Goal: Transaction & Acquisition: Obtain resource

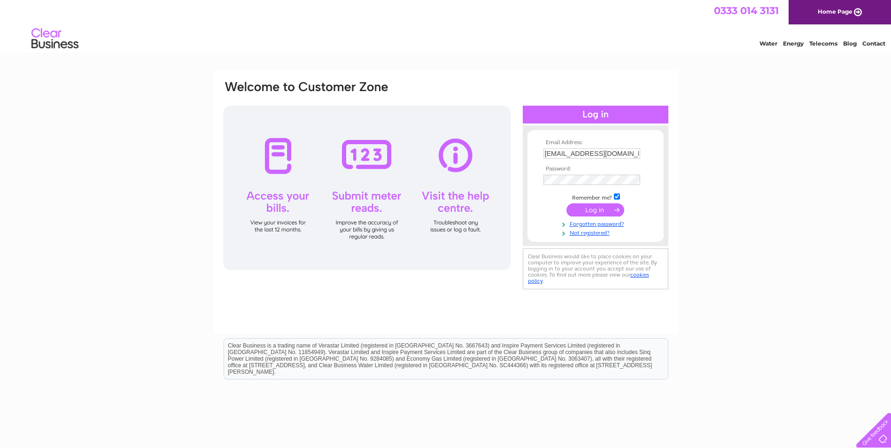
click at [595, 211] on input "submit" at bounding box center [595, 209] width 58 height 13
click at [599, 209] on input "submit" at bounding box center [595, 209] width 58 height 13
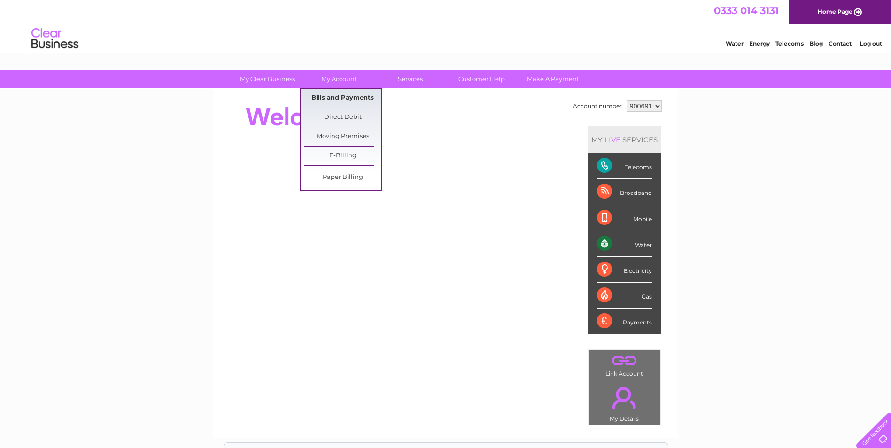
click at [344, 95] on link "Bills and Payments" at bounding box center [342, 98] width 77 height 19
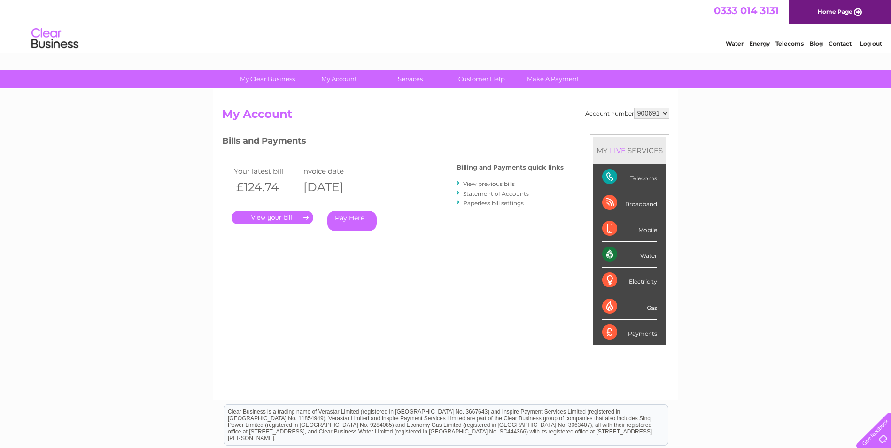
click at [284, 217] on link "." at bounding box center [272, 218] width 82 height 14
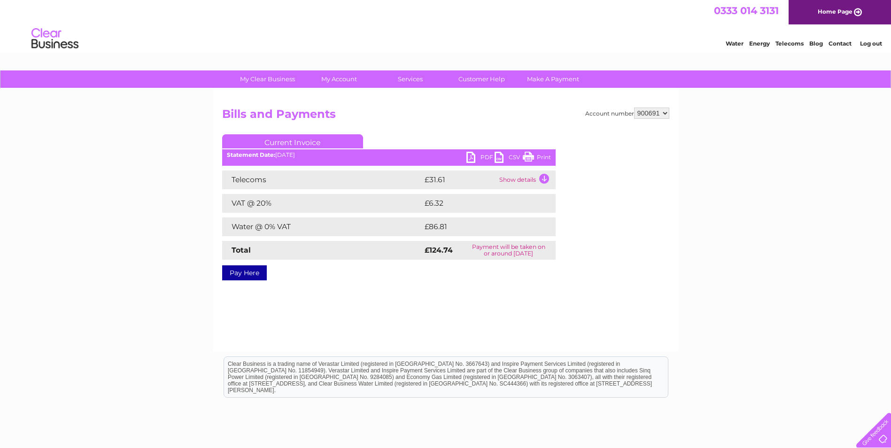
click at [485, 157] on link "PDF" at bounding box center [480, 159] width 28 height 14
click at [653, 113] on select "900691 975014" at bounding box center [651, 113] width 35 height 11
select select "975014"
click at [634, 108] on select "900691 975014" at bounding box center [651, 113] width 35 height 11
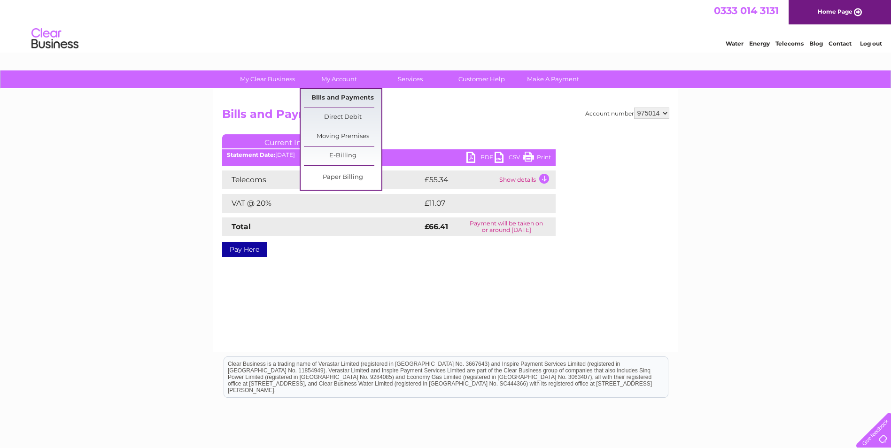
click at [350, 96] on link "Bills and Payments" at bounding box center [342, 98] width 77 height 19
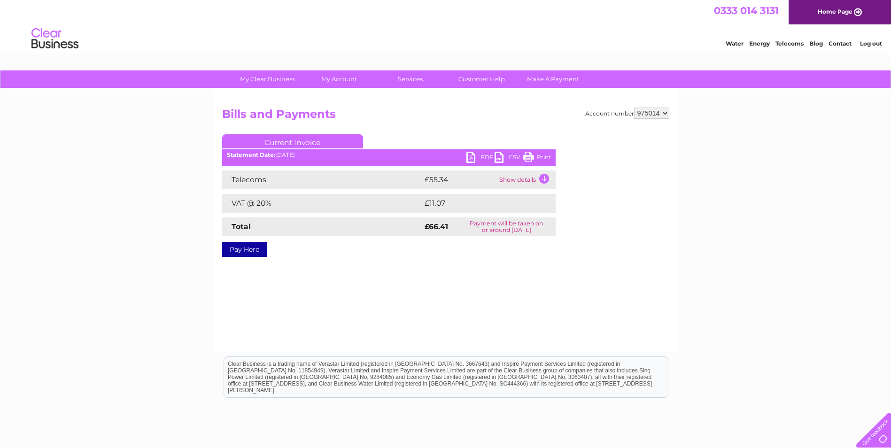
click at [481, 154] on link "PDF" at bounding box center [480, 159] width 28 height 14
click at [469, 157] on link "PDF" at bounding box center [480, 159] width 28 height 14
click at [472, 156] on link "PDF" at bounding box center [480, 159] width 28 height 14
